Goal: Information Seeking & Learning: Learn about a topic

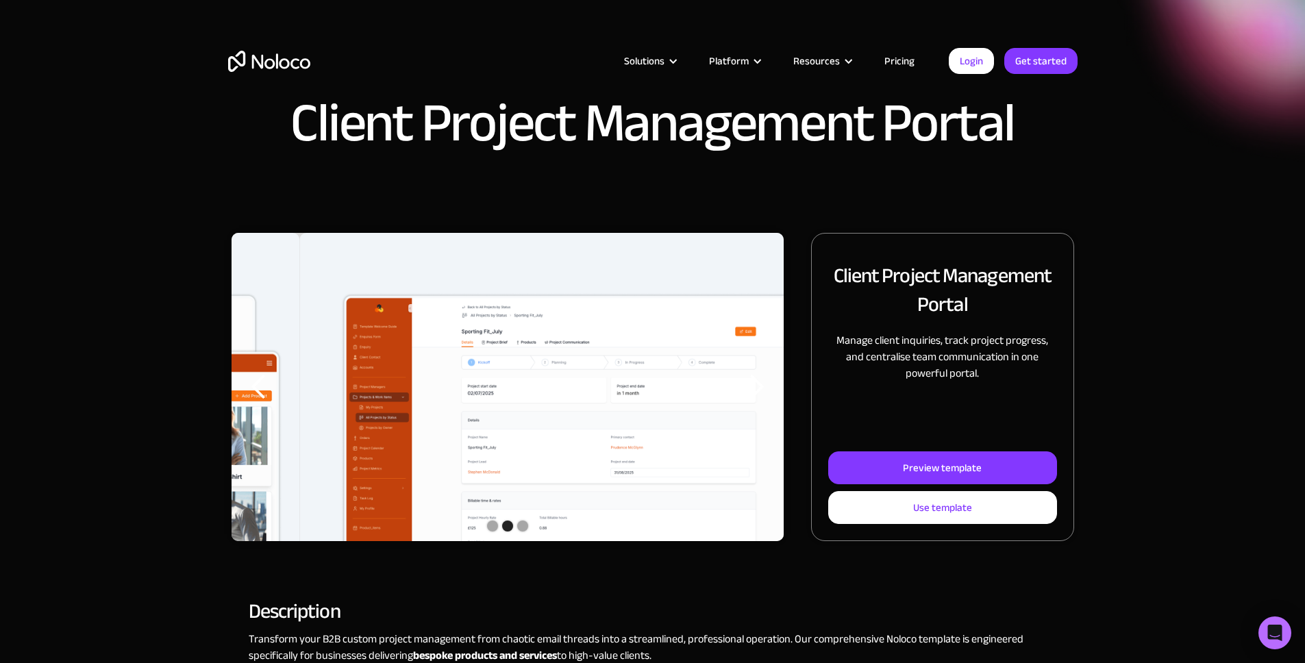
click at [1154, 214] on div "Client Project Management Portal" at bounding box center [652, 116] width 1305 height 233
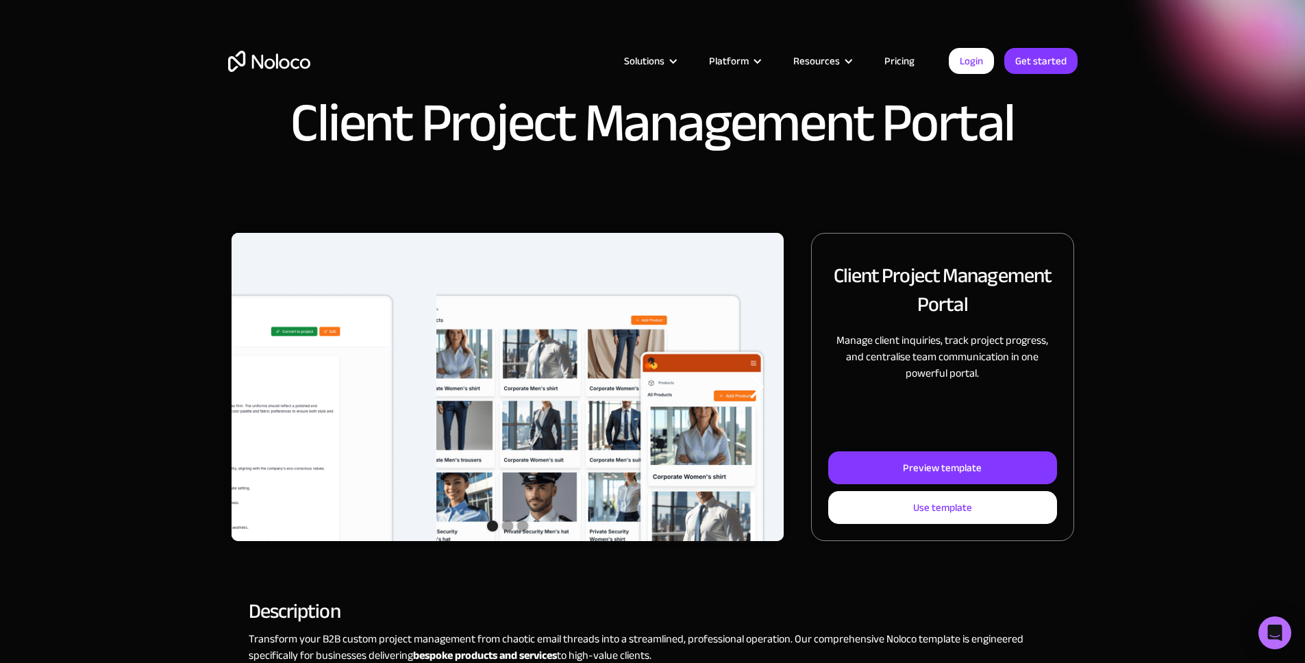
click at [743, 401] on div "next slide" at bounding box center [756, 386] width 27 height 27
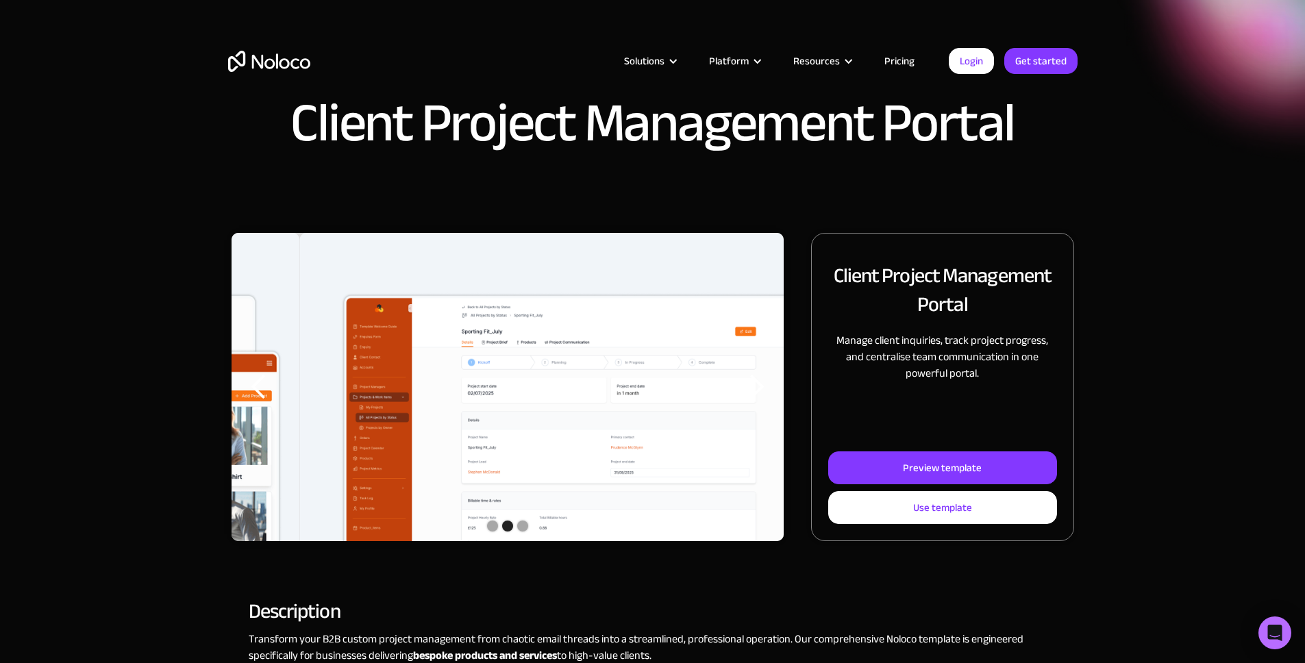
click at [743, 401] on div "next slide" at bounding box center [756, 386] width 27 height 27
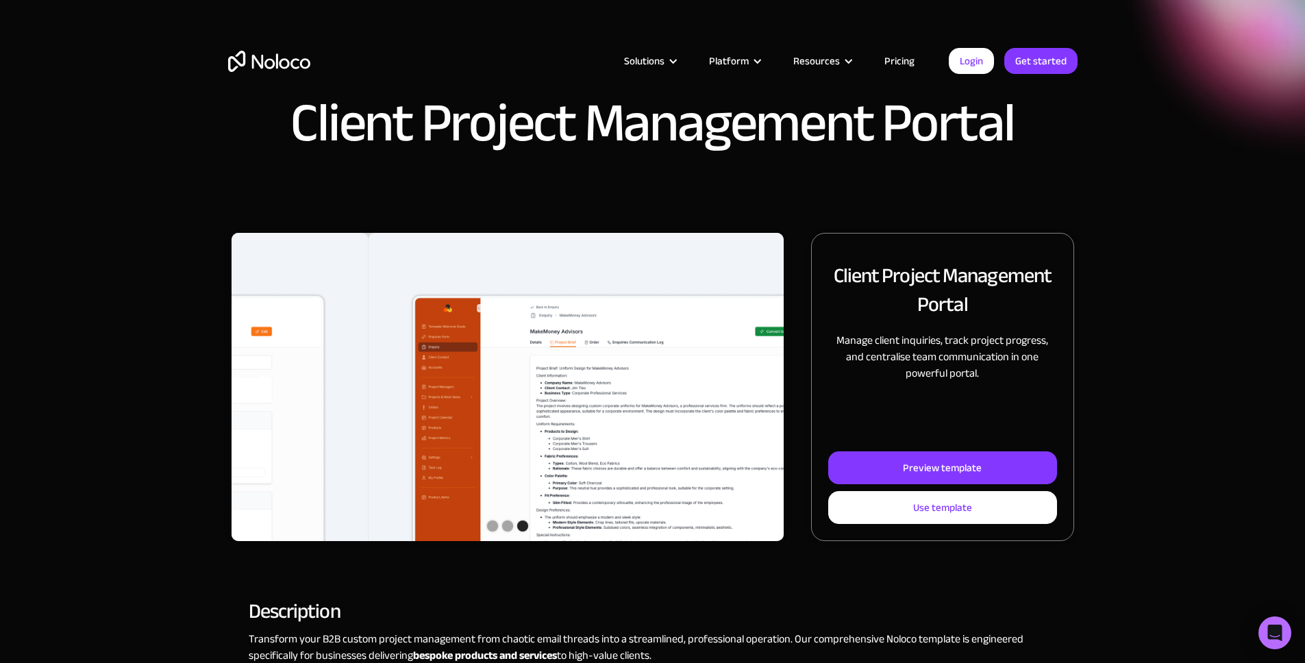
click at [745, 401] on div "next slide" at bounding box center [756, 386] width 27 height 27
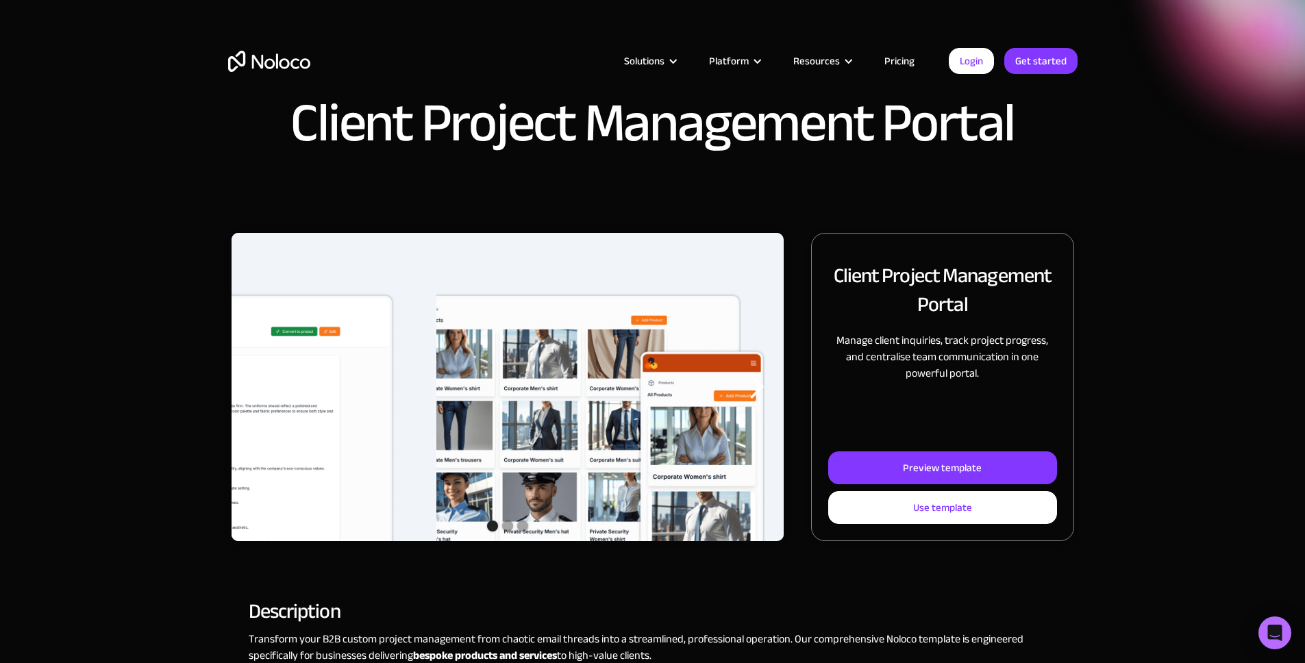
click at [745, 401] on div "next slide" at bounding box center [756, 386] width 27 height 27
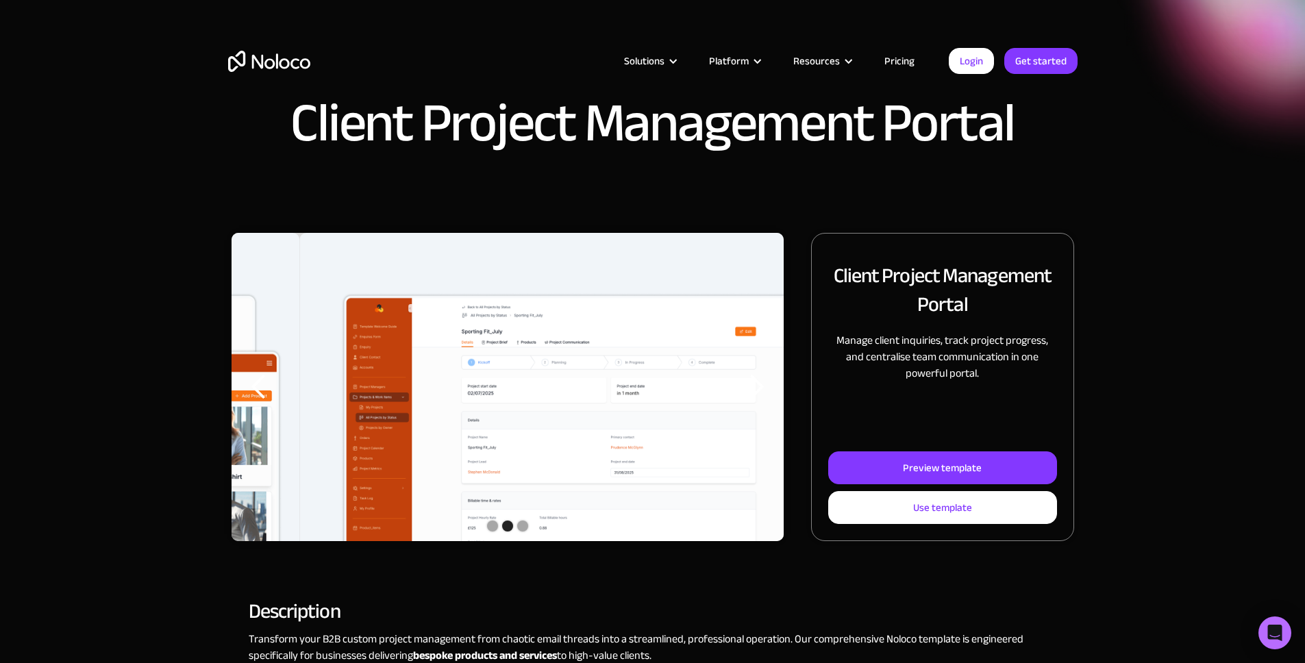
click at [745, 401] on div "next slide" at bounding box center [756, 386] width 27 height 27
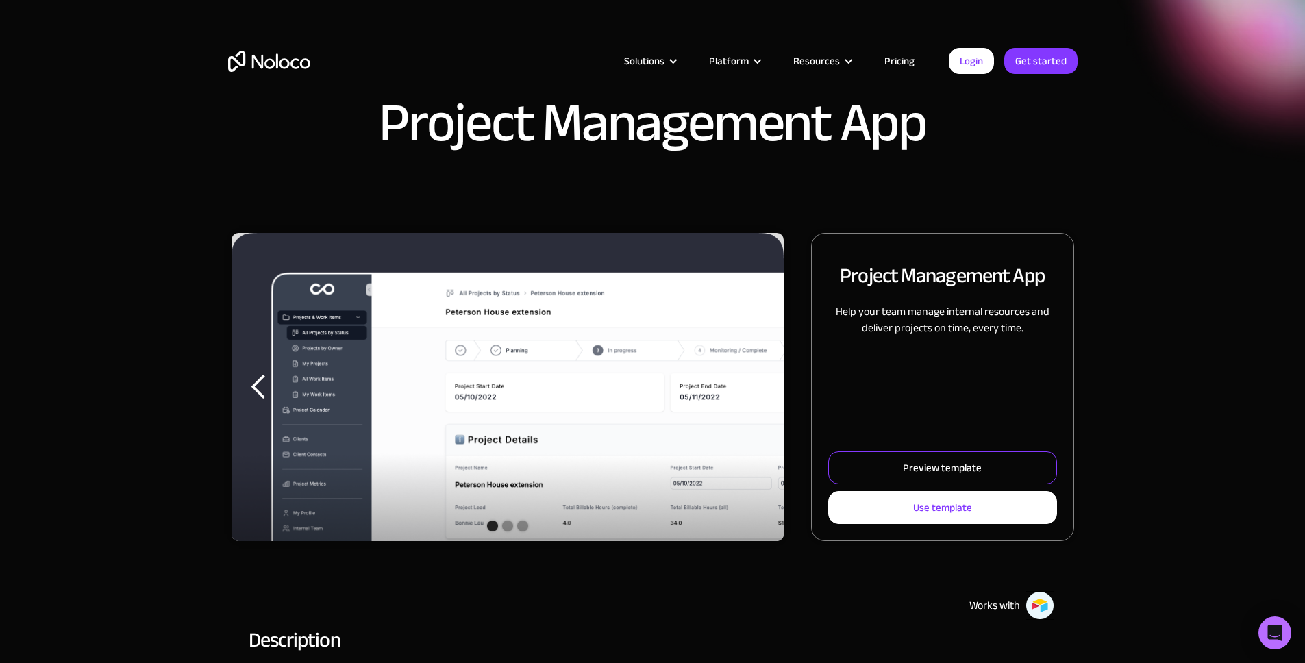
click at [923, 477] on div "Preview template" at bounding box center [942, 468] width 79 height 18
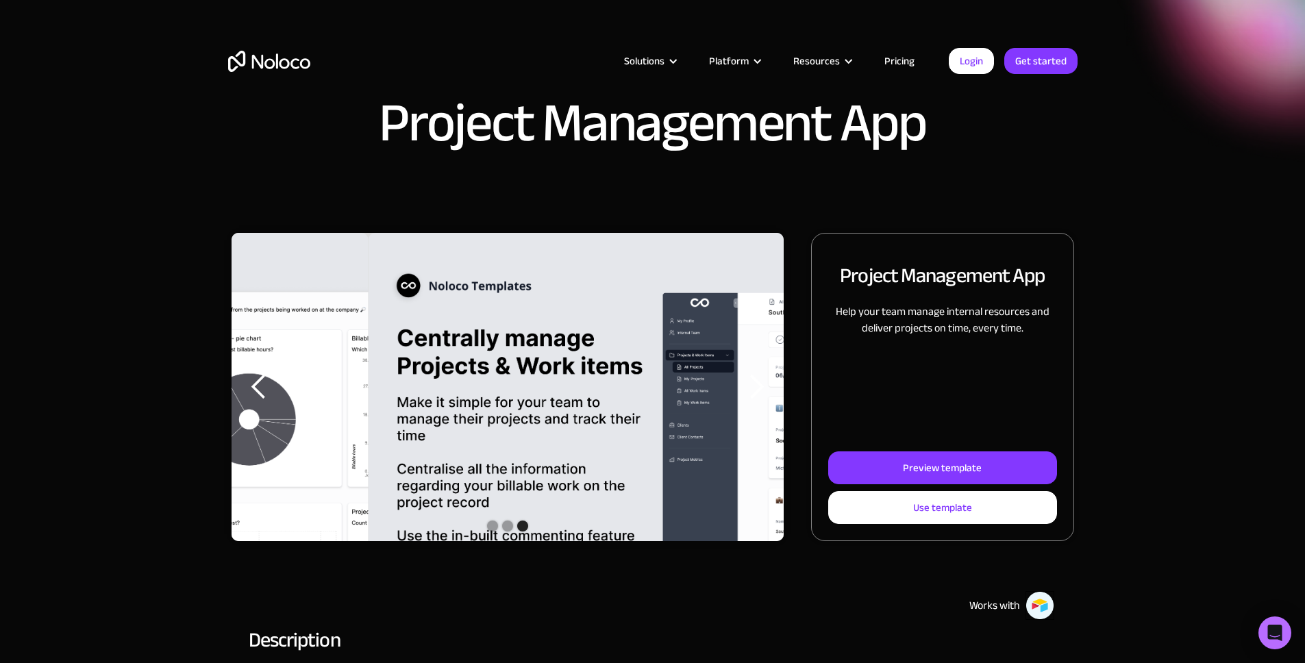
click at [1252, 208] on div "Project Management App" at bounding box center [652, 116] width 1305 height 233
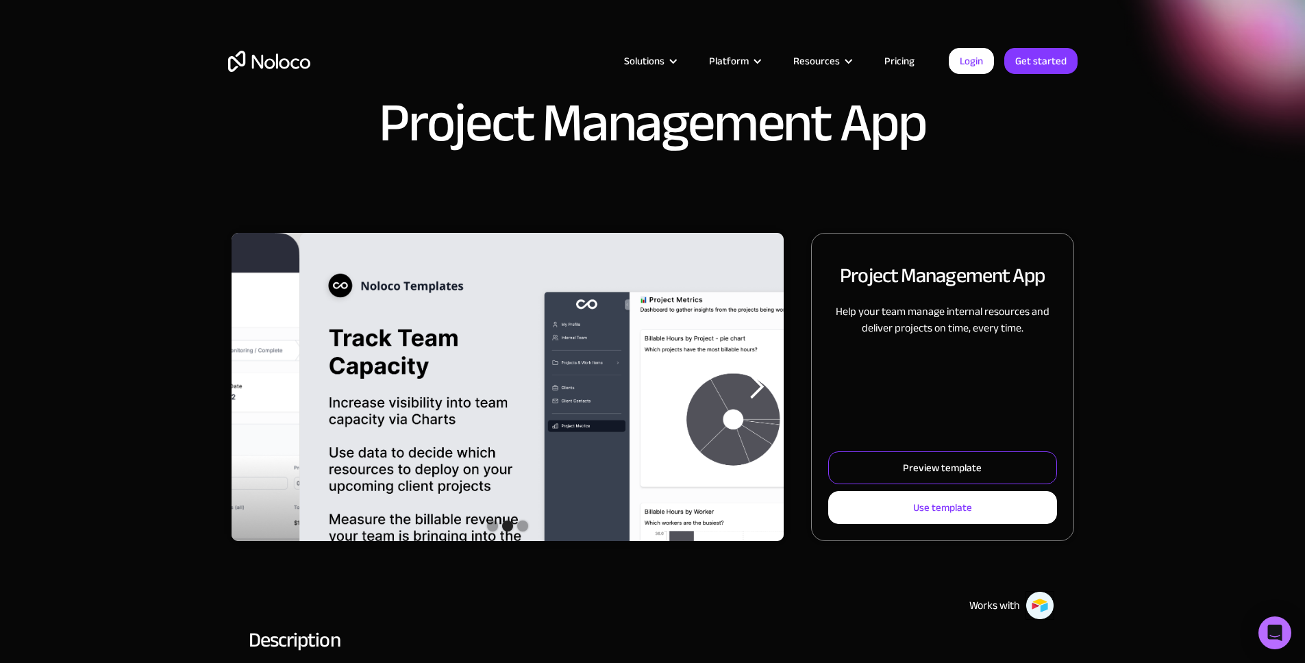
click at [859, 476] on link "Preview template" at bounding box center [942, 467] width 228 height 33
